Goal: Browse casually

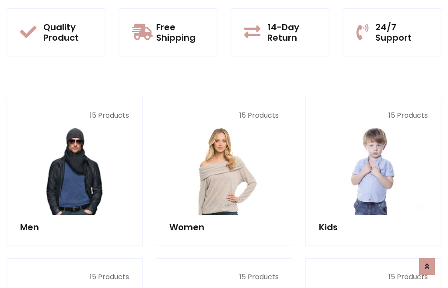
scroll to position [45, 0]
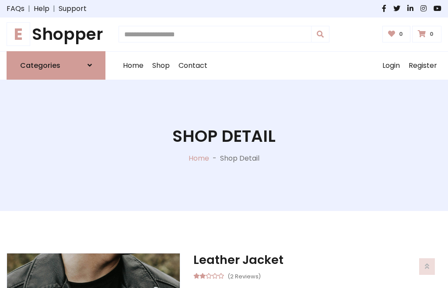
click at [56, 34] on h1 "E Shopper" at bounding box center [56, 34] width 99 height 20
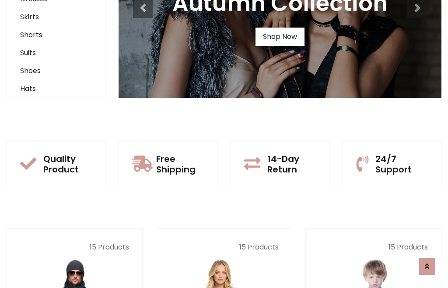
scroll to position [84, 0]
